Goal: Task Accomplishment & Management: Manage account settings

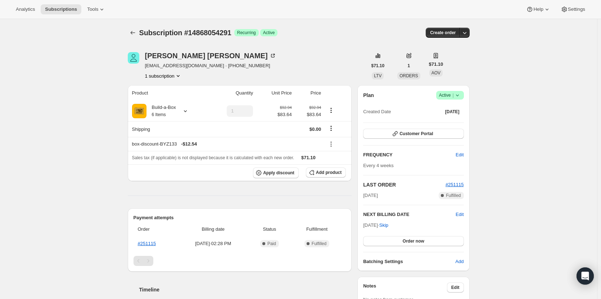
click at [460, 96] on icon at bounding box center [457, 95] width 7 height 7
click at [435, 124] on span "Cancel subscription" at bounding box center [452, 121] width 41 height 5
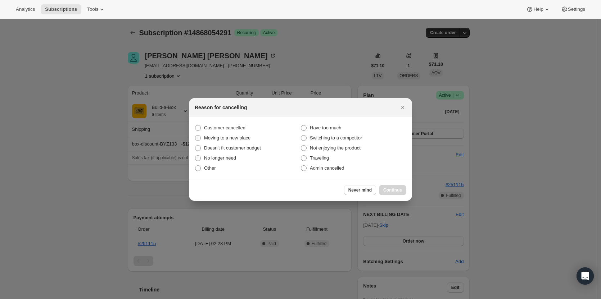
click at [283, 60] on div at bounding box center [300, 149] width 601 height 299
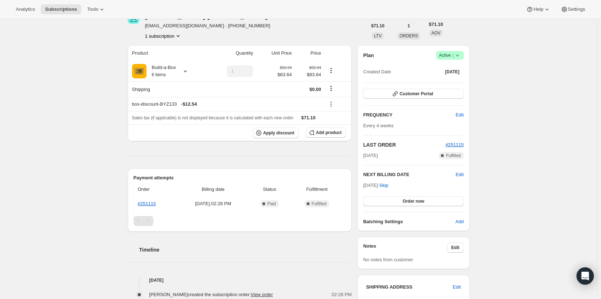
scroll to position [36, 0]
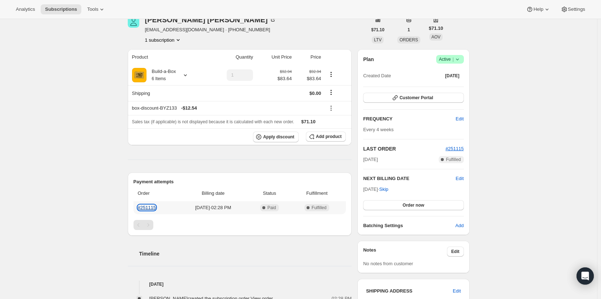
click at [155, 209] on link "#251115" at bounding box center [147, 207] width 18 height 5
click at [463, 178] on span "Edit" at bounding box center [459, 178] width 8 height 7
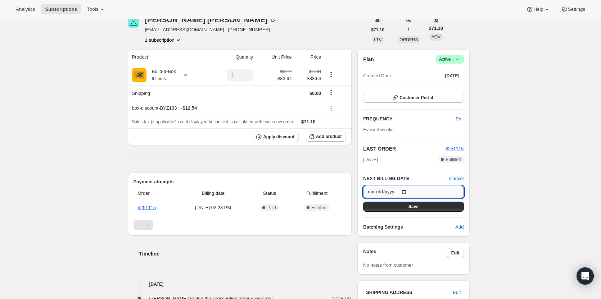
click at [407, 193] on input "2025-09-15" at bounding box center [413, 192] width 100 height 12
type input "2025-09-06"
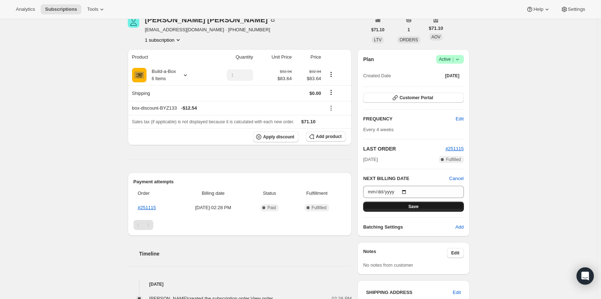
click at [411, 206] on span "Save" at bounding box center [413, 207] width 10 height 6
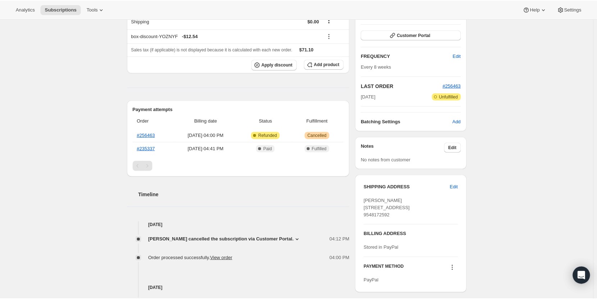
scroll to position [144, 0]
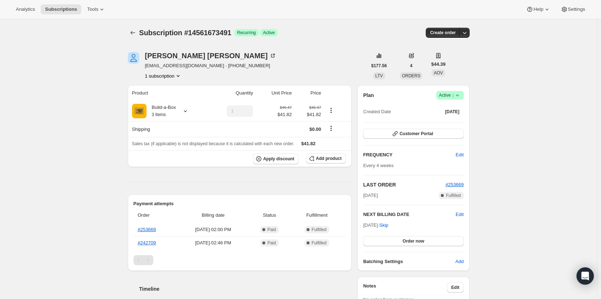
click at [453, 94] on span "Active |" at bounding box center [450, 95] width 22 height 7
click at [456, 120] on span "Cancel subscription" at bounding box center [452, 121] width 41 height 5
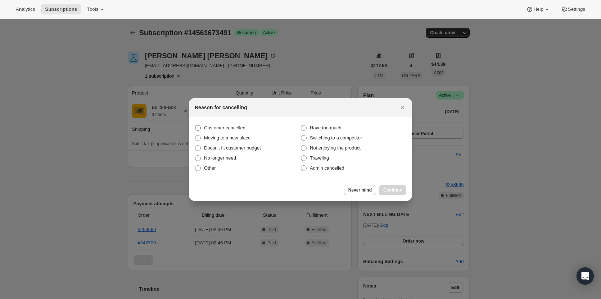
click at [201, 126] on label "Customer cancelled" at bounding box center [248, 128] width 106 height 10
click at [195, 126] on input "Customer cancelled" at bounding box center [195, 125] width 0 height 0
radio input "true"
click at [392, 188] on span "Continue" at bounding box center [392, 190] width 19 height 6
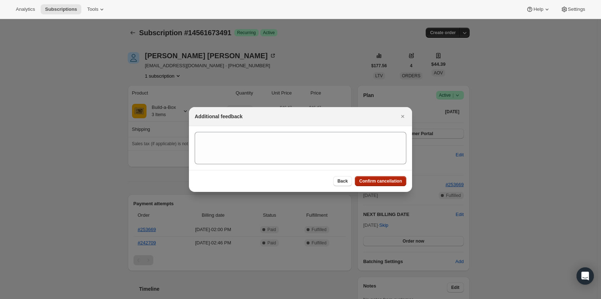
click at [392, 177] on button "Confirm cancellation" at bounding box center [380, 181] width 51 height 10
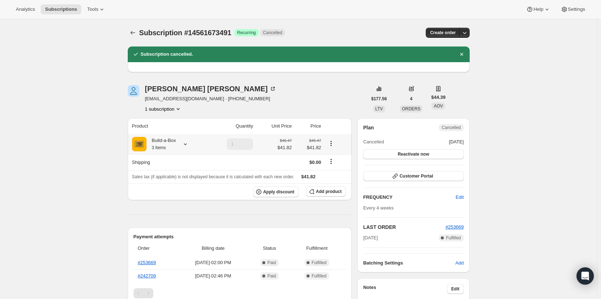
click at [182, 145] on div at bounding box center [184, 144] width 10 height 7
click at [83, 160] on div "Subscription #14561673491. This page is ready Subscription #14561673491 Success…" at bounding box center [298, 289] width 597 height 540
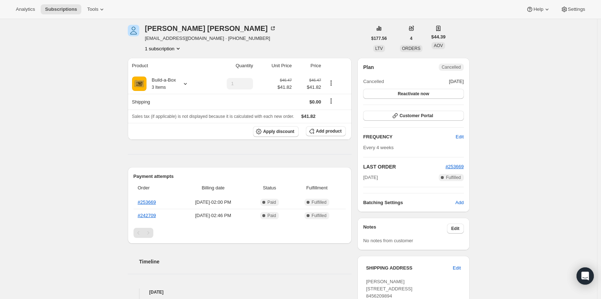
scroll to position [72, 0]
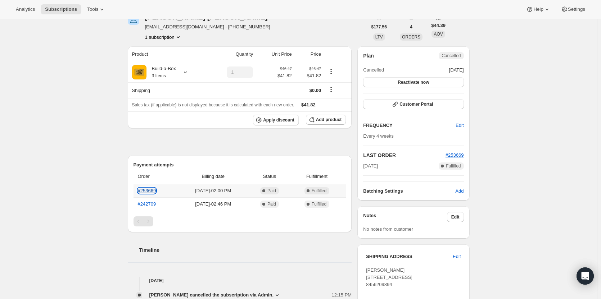
click at [146, 188] on link "#253669" at bounding box center [147, 190] width 18 height 5
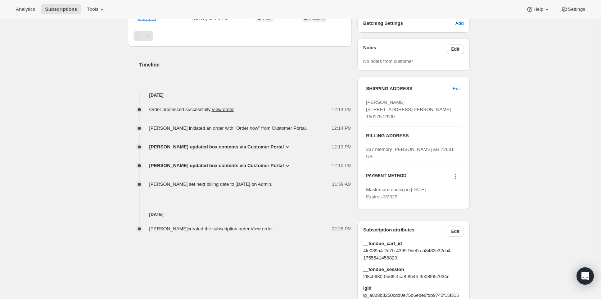
scroll to position [252, 0]
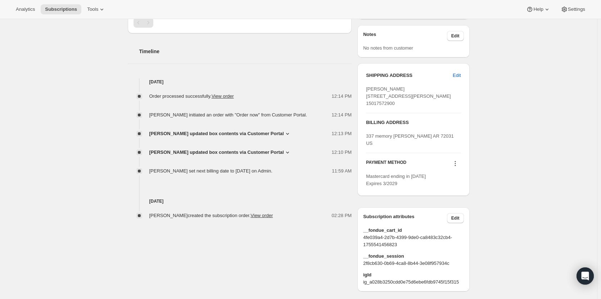
click at [210, 133] on span "[PERSON_NAME] updated box contents via Customer Portal" at bounding box center [216, 133] width 135 height 7
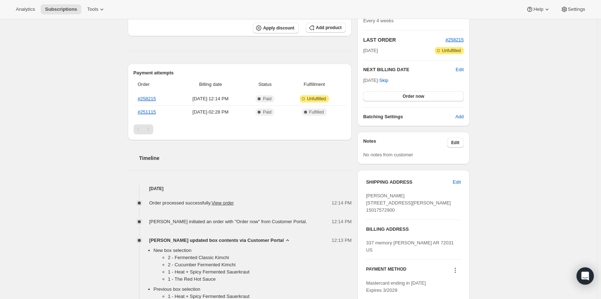
scroll to position [144, 0]
click at [150, 99] on link "#258215" at bounding box center [147, 99] width 18 height 5
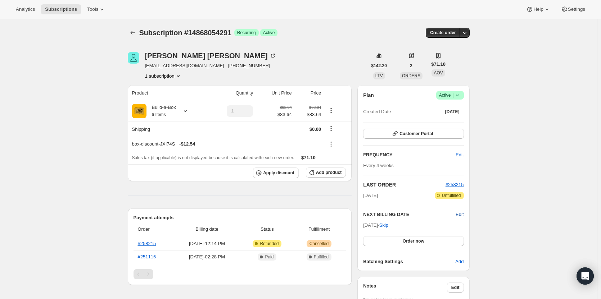
click at [463, 213] on span "Edit" at bounding box center [459, 214] width 8 height 7
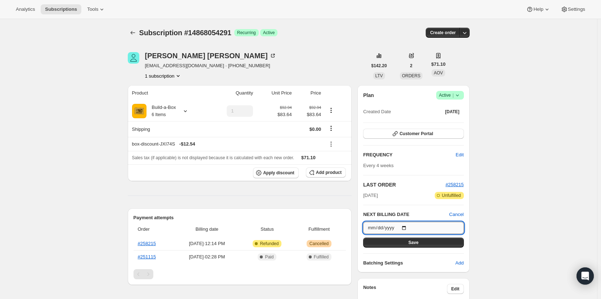
click at [406, 227] on input "2025-09-30" at bounding box center [413, 228] width 100 height 12
type input "2025-09-06"
click at [424, 241] on button "Save" at bounding box center [413, 243] width 100 height 10
